Goal: Task Accomplishment & Management: Use online tool/utility

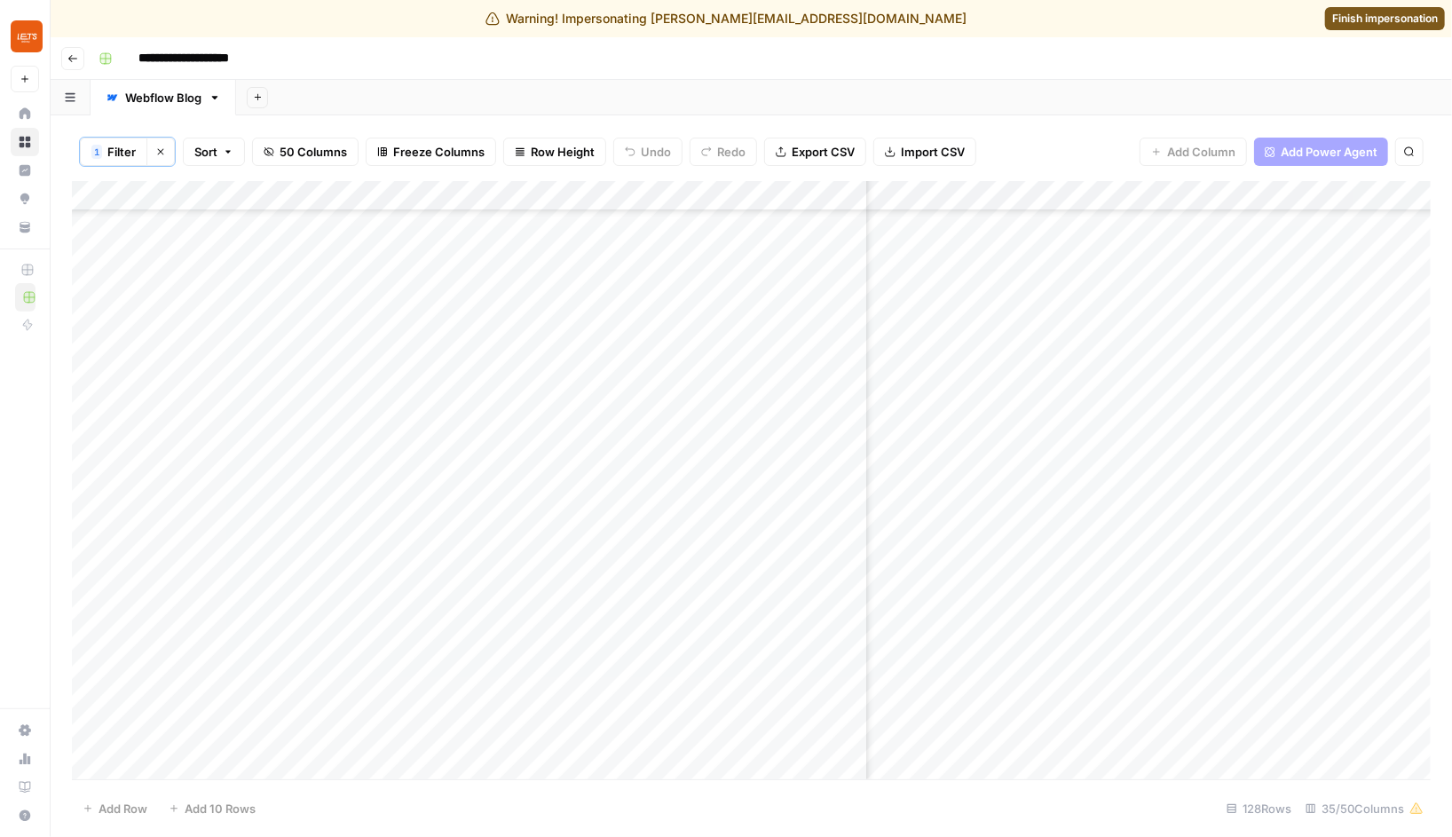
scroll to position [0, 4845]
click at [1021, 369] on div "Add Column" at bounding box center [751, 480] width 1358 height 599
click at [1064, 378] on div "Add Column" at bounding box center [751, 480] width 1358 height 599
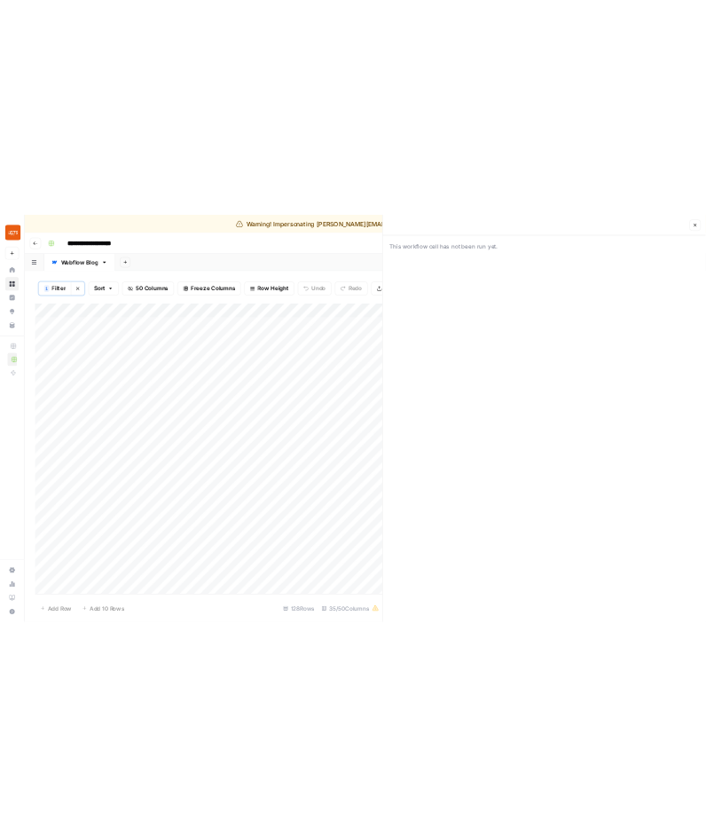
scroll to position [0, 5215]
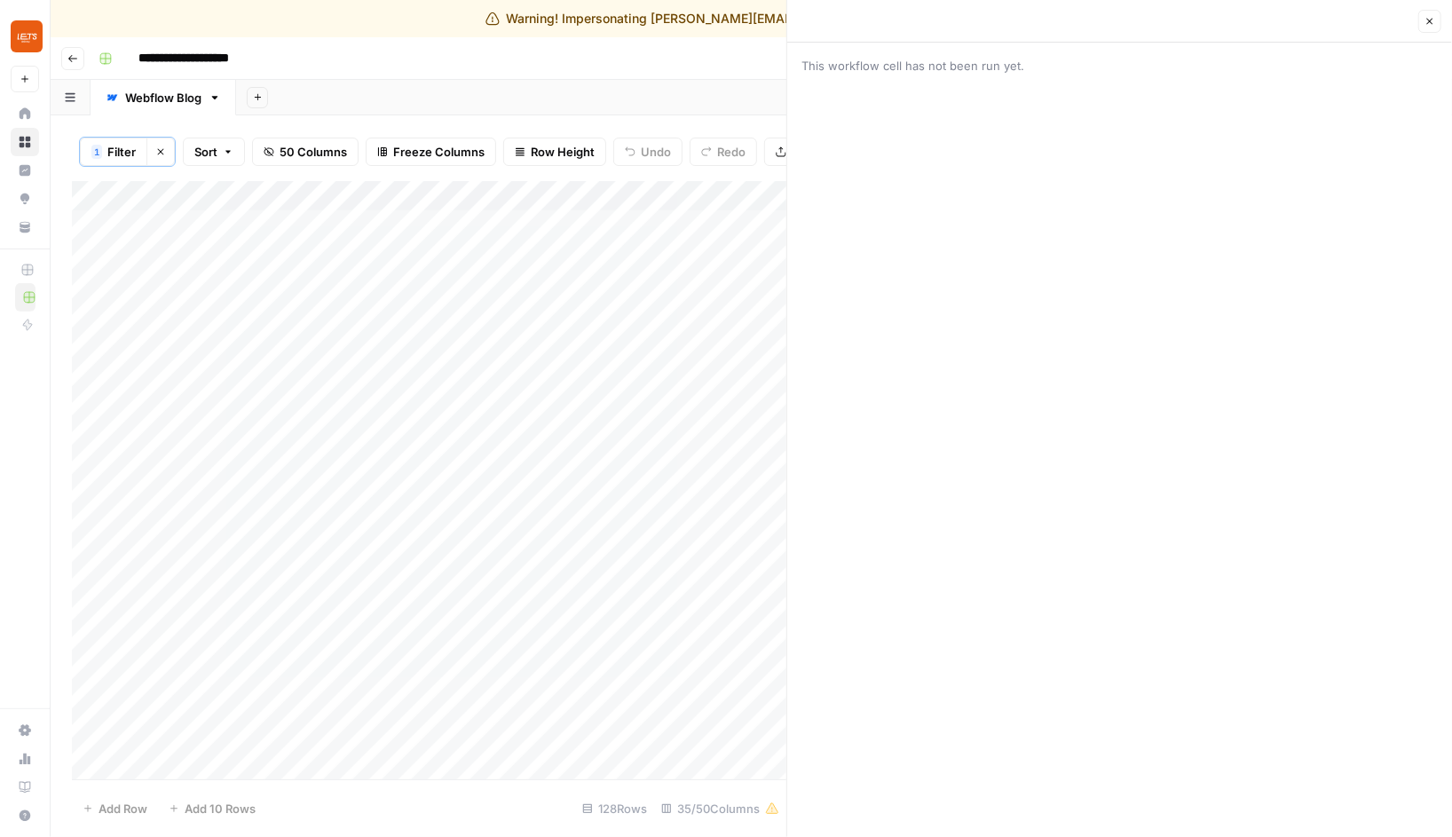
click at [544, 95] on div "Add Sheet" at bounding box center [844, 97] width 1216 height 35
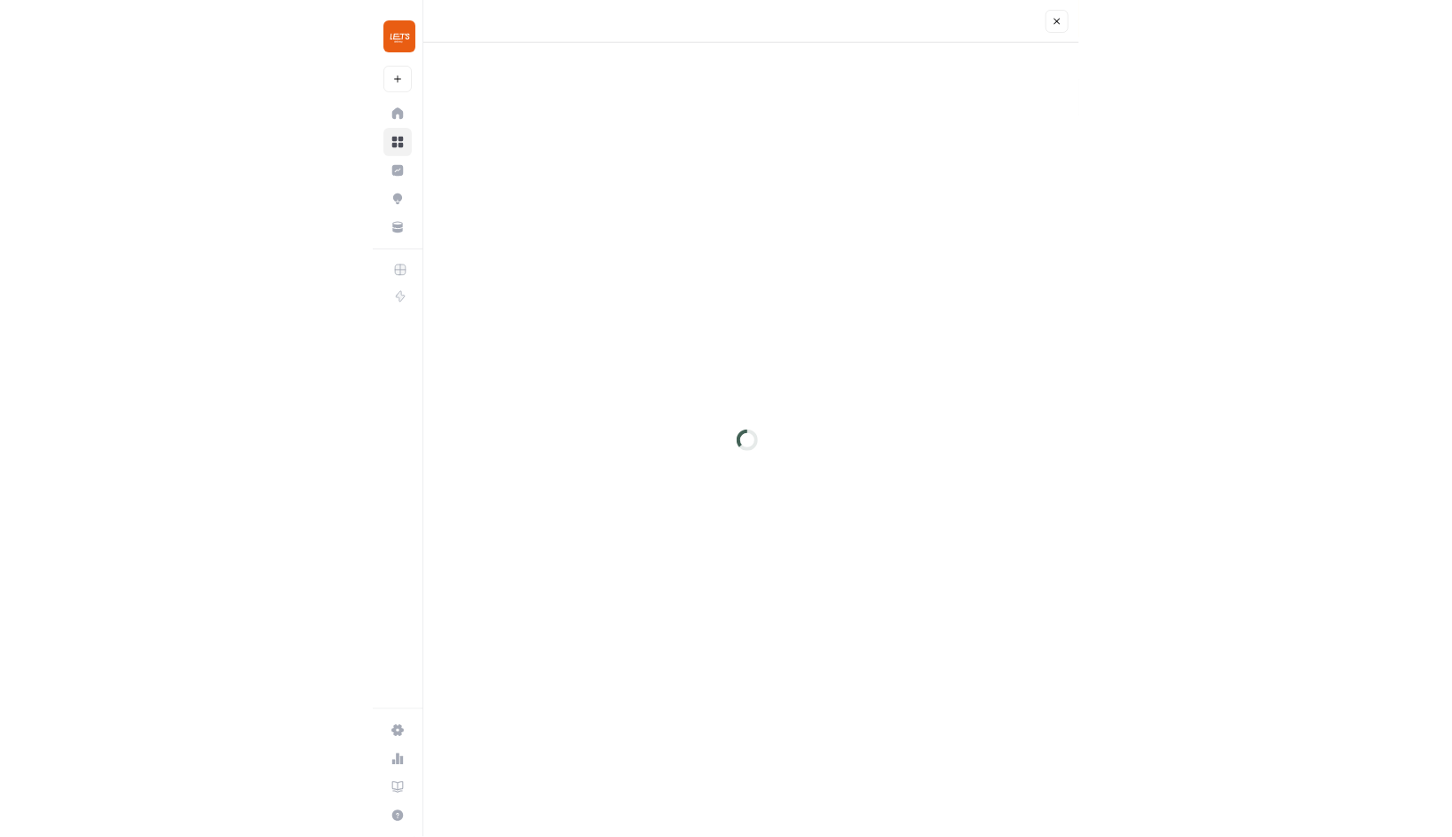
scroll to position [121, 4164]
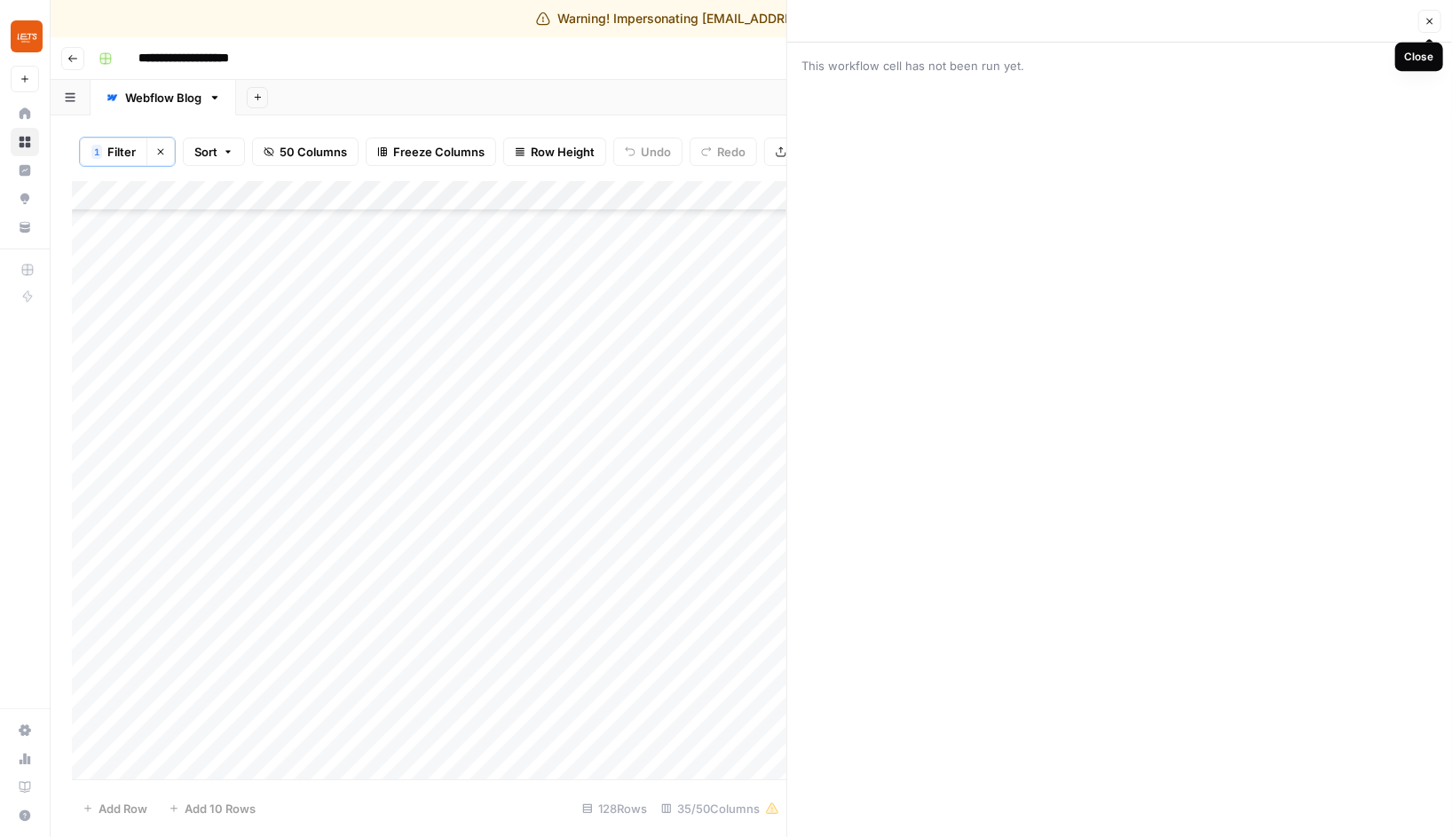
click at [705, 24] on icon "button" at bounding box center [1429, 21] width 11 height 11
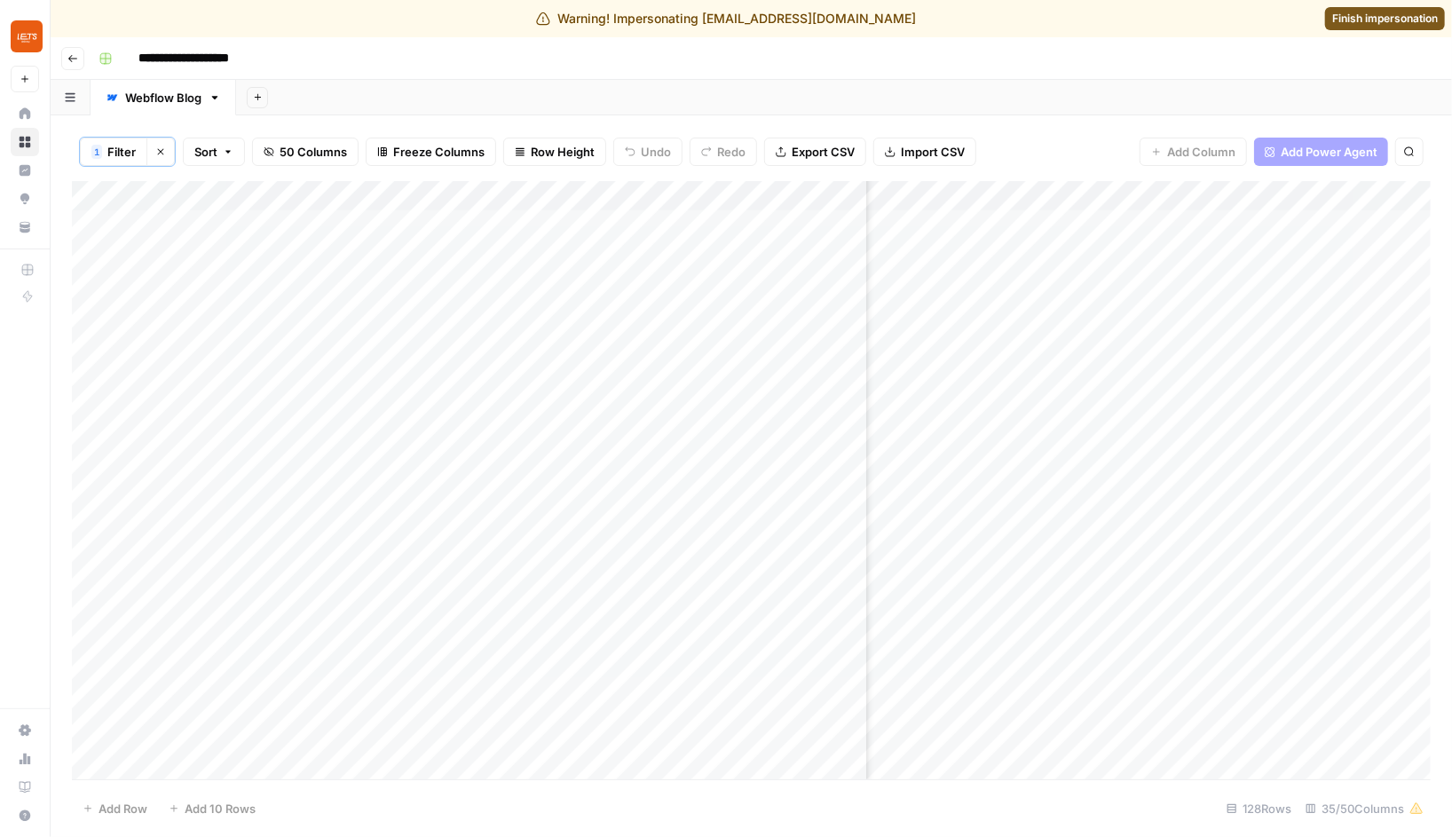
scroll to position [0, 4164]
click at [705, 86] on div "Add Sheet" at bounding box center [844, 97] width 1216 height 35
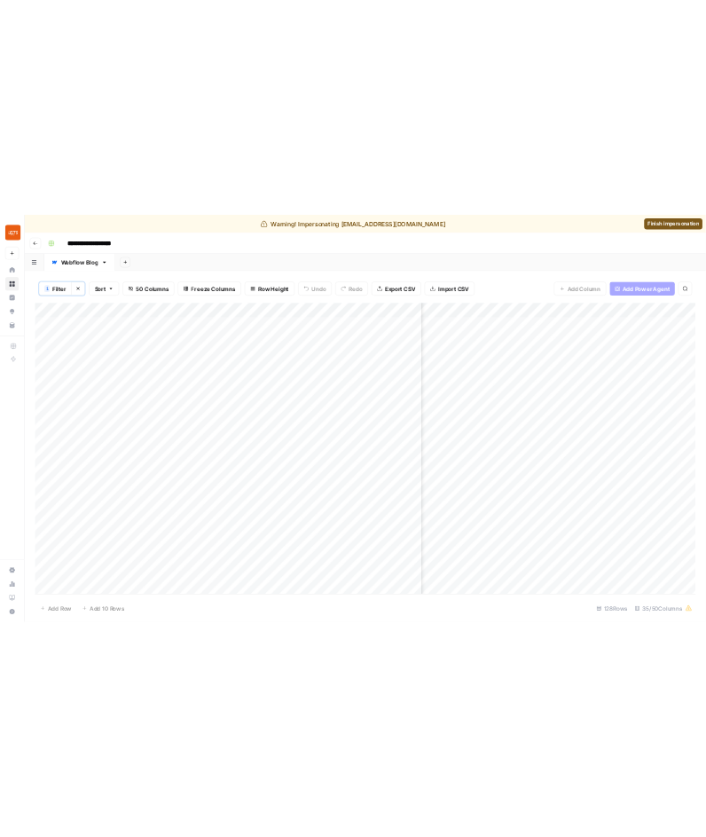
scroll to position [1, 4818]
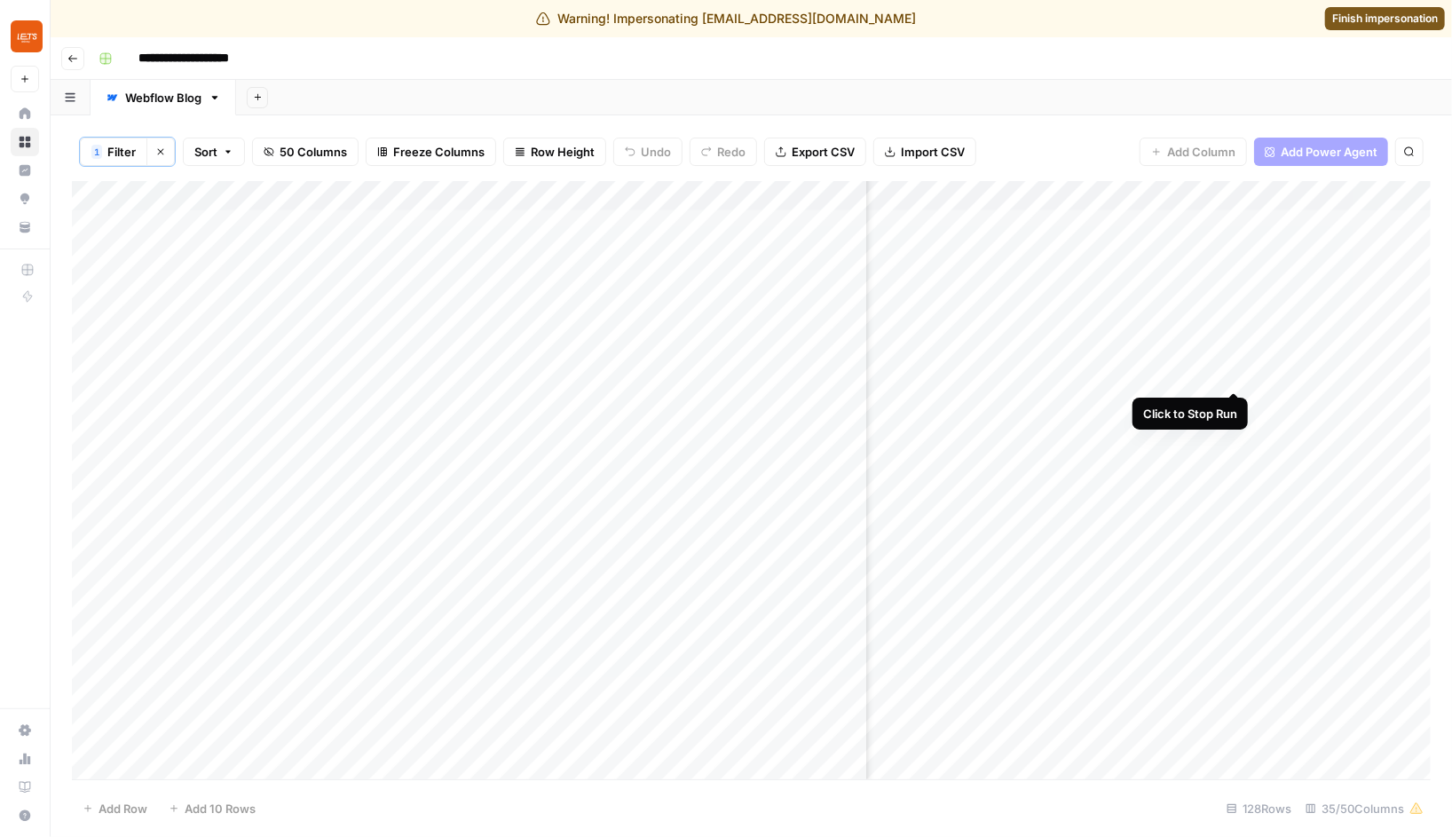
click at [705, 371] on div "Add Column" at bounding box center [751, 480] width 1358 height 599
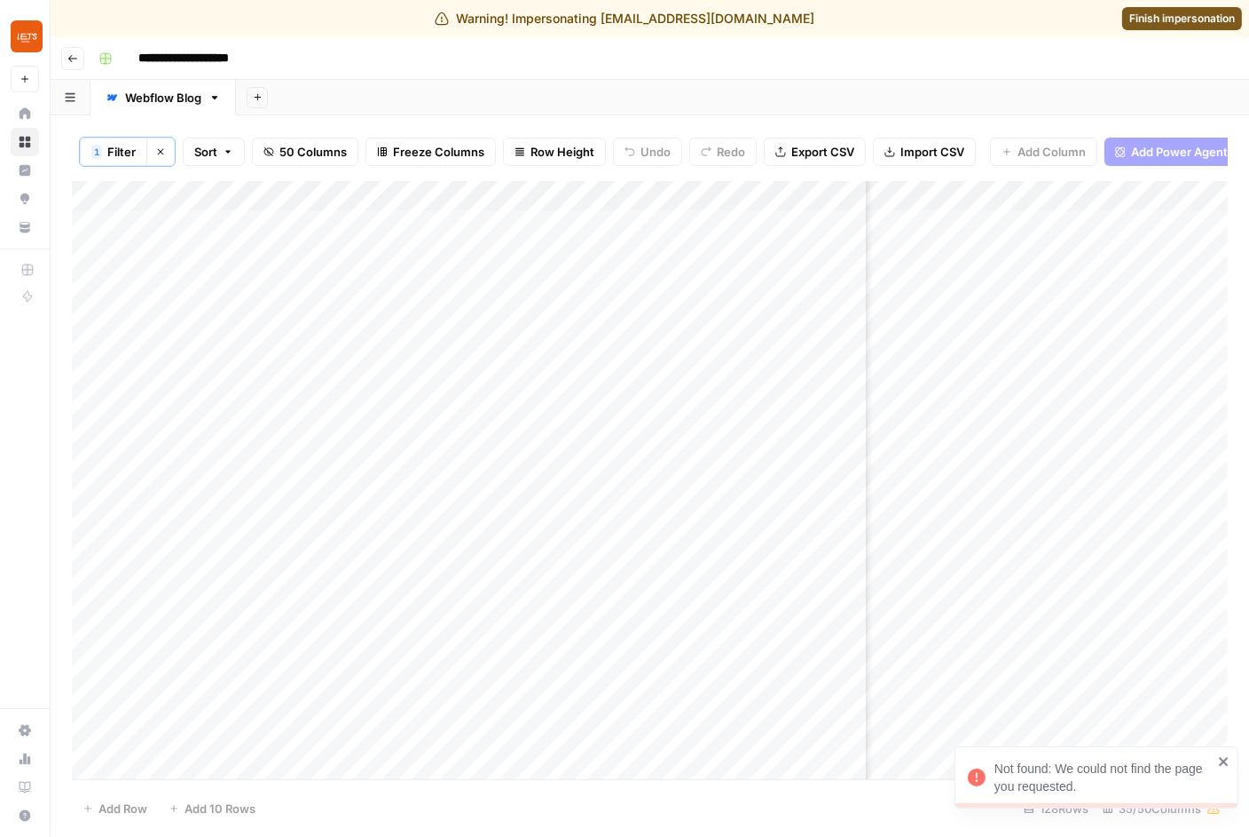
scroll to position [1, 4885]
click at [705, 373] on div "Add Column" at bounding box center [650, 480] width 1156 height 599
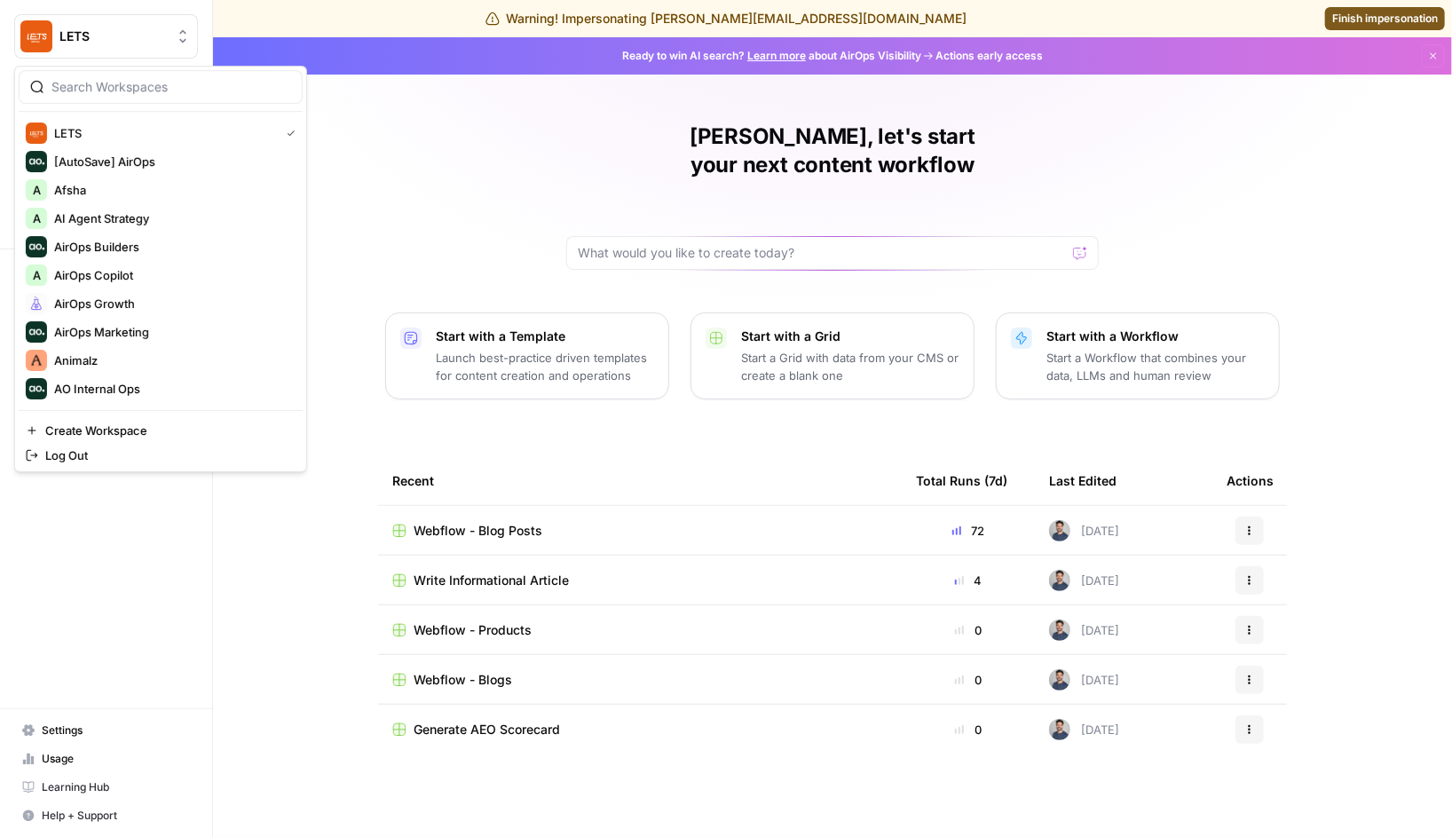
click at [169, 46] on button "LETS" at bounding box center [106, 36] width 184 height 44
click at [98, 461] on span "Log Out" at bounding box center [166, 455] width 243 height 18
